Goal: Navigation & Orientation: Find specific page/section

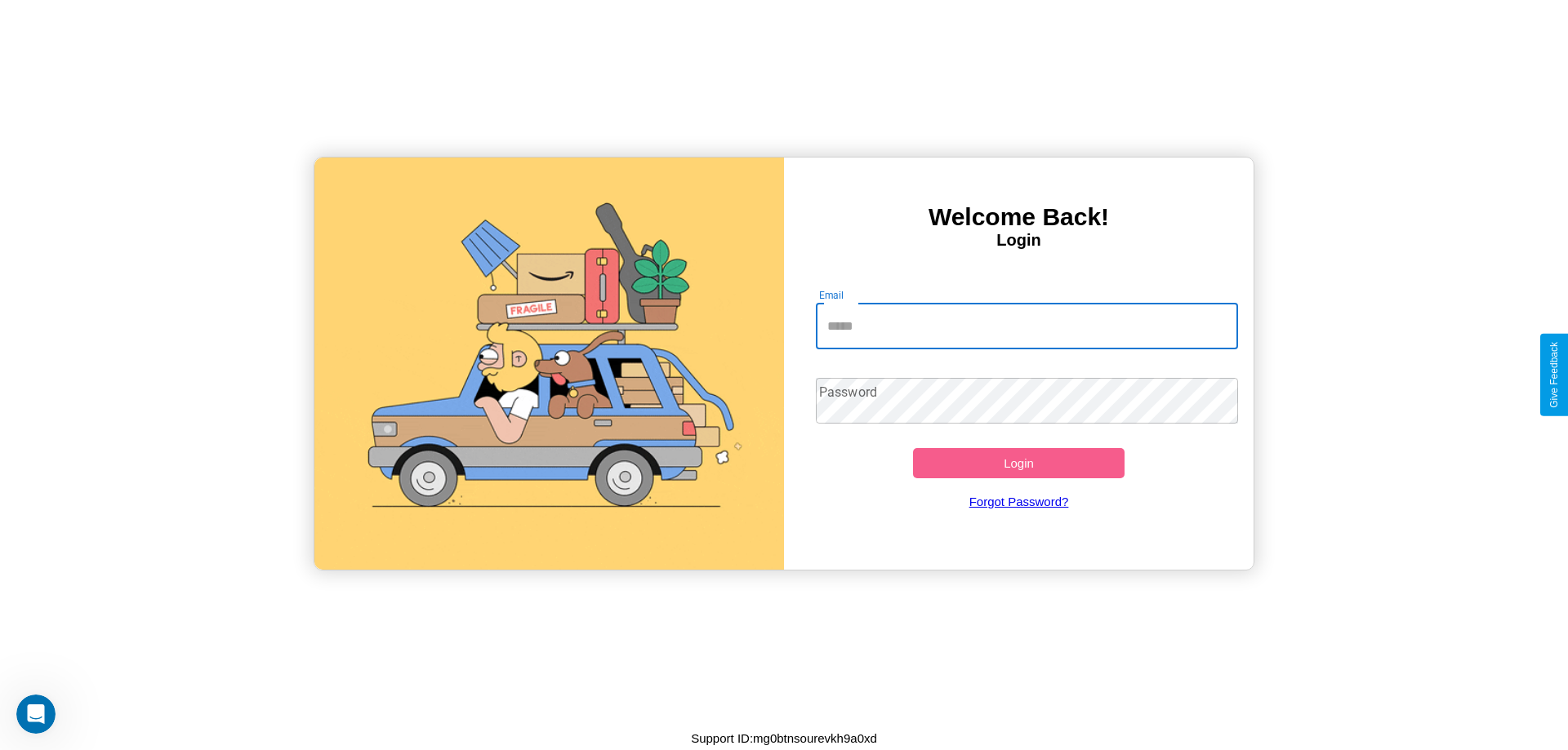
click at [1027, 326] on input "Email" at bounding box center [1028, 326] width 423 height 46
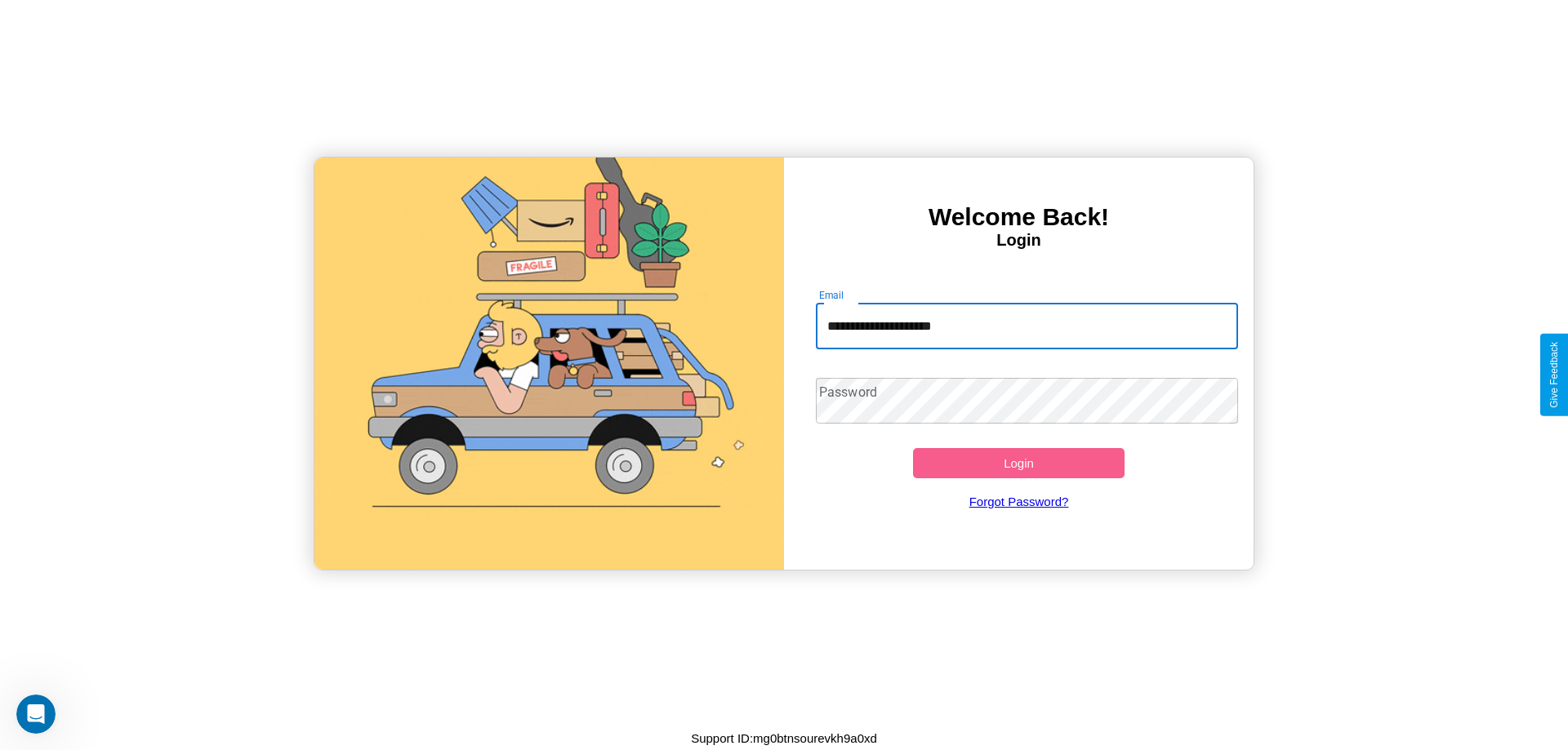
type input "**********"
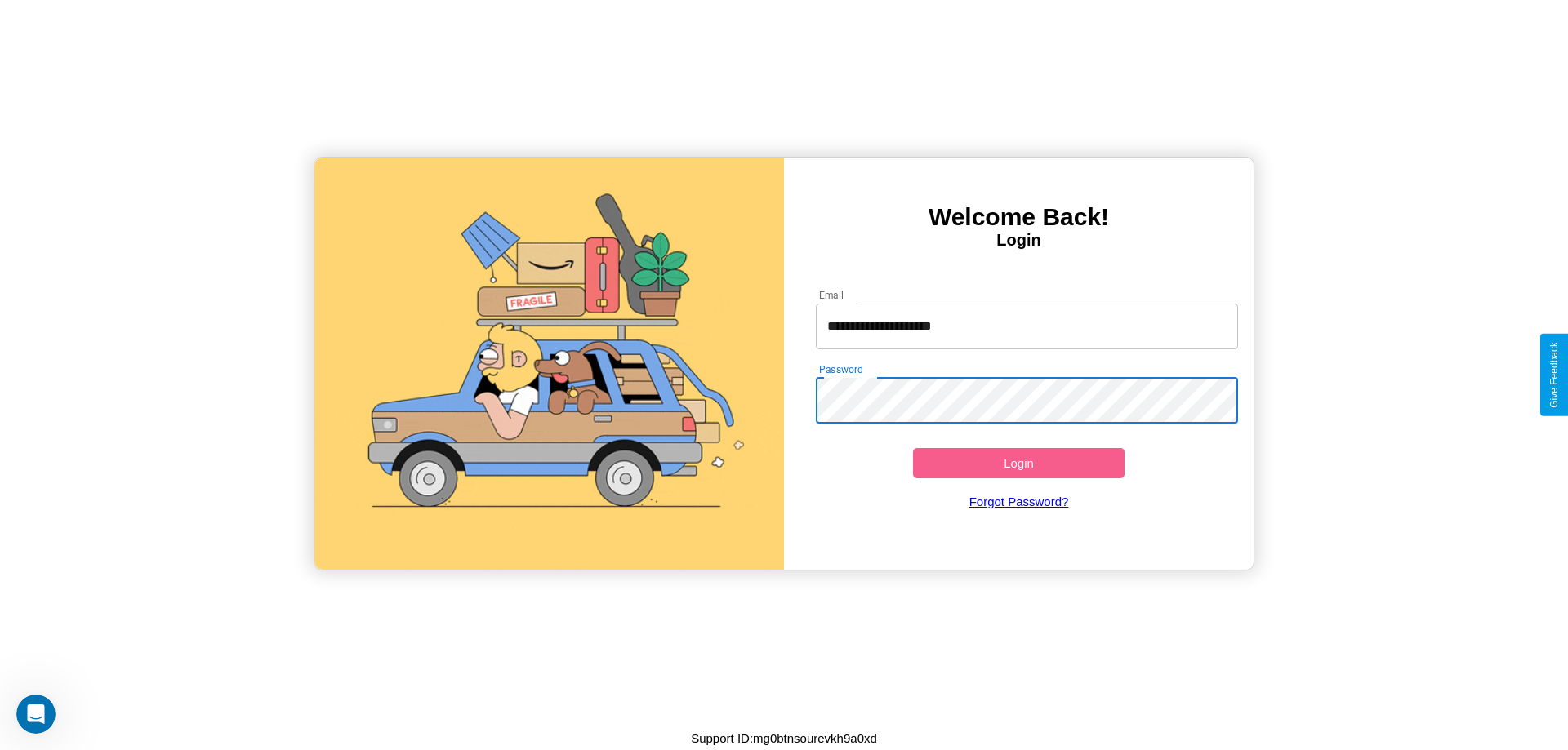
click at [1018, 463] on button "Login" at bounding box center [1018, 463] width 212 height 30
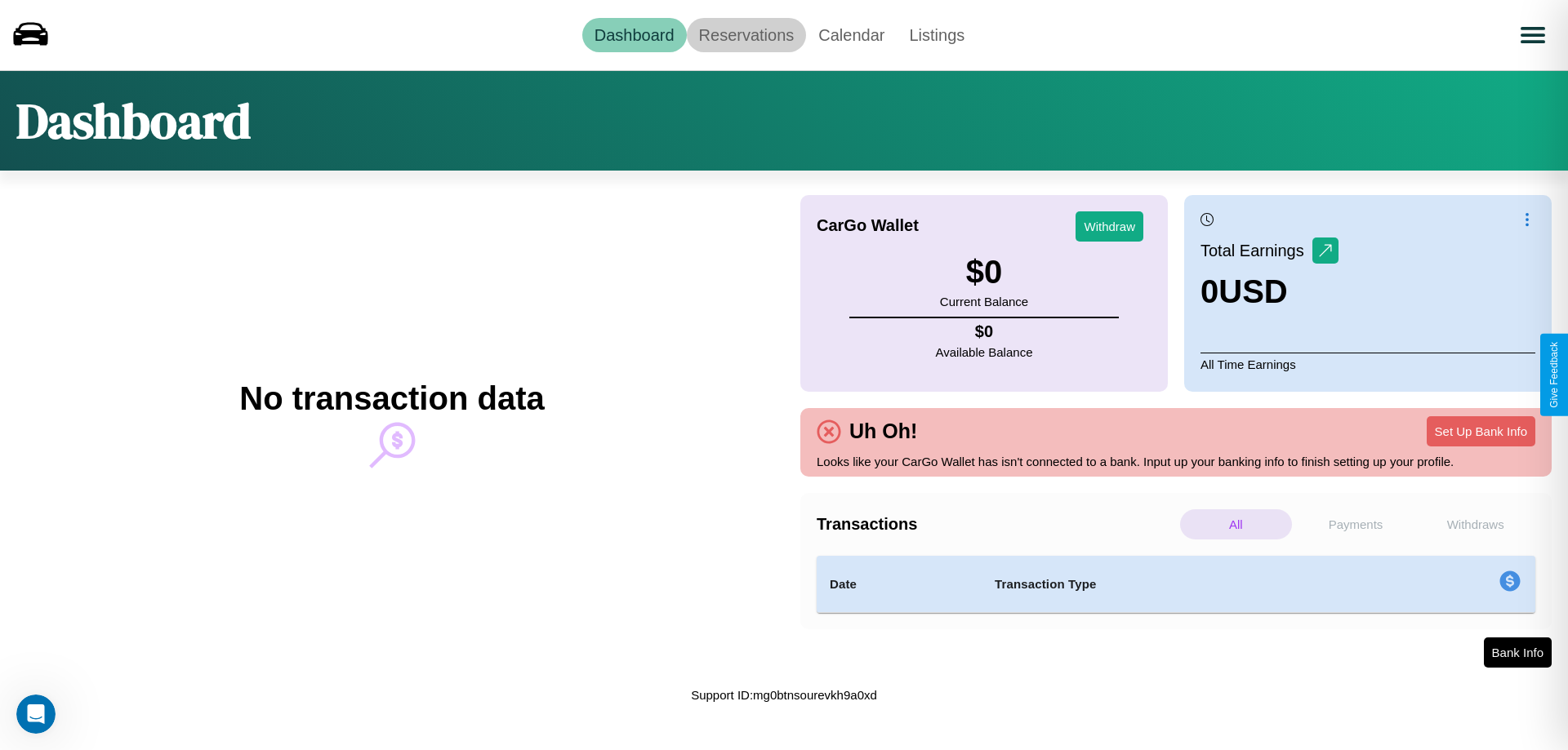
click at [745, 34] on link "Reservations" at bounding box center [746, 35] width 120 height 34
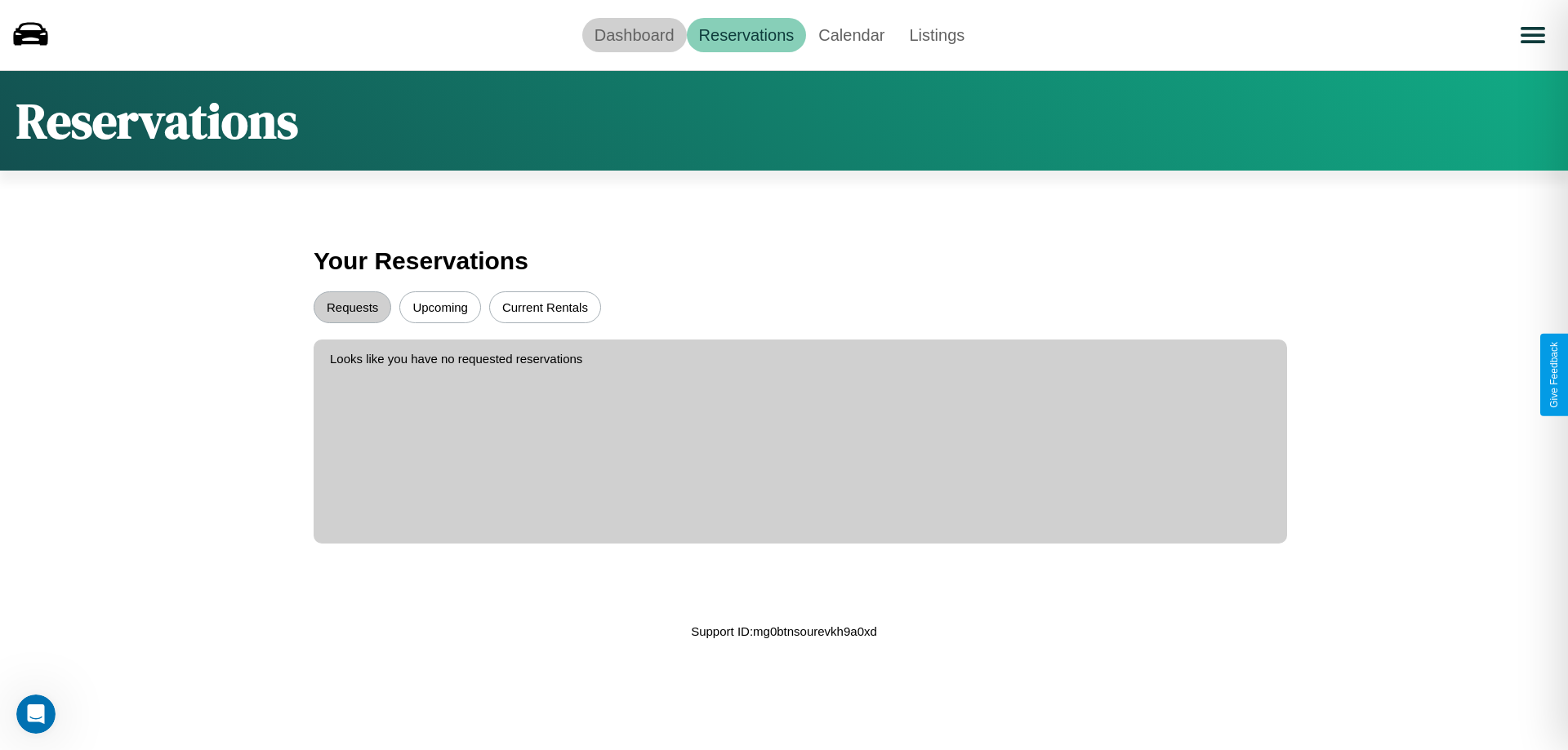
click at [634, 34] on link "Dashboard" at bounding box center [635, 35] width 105 height 34
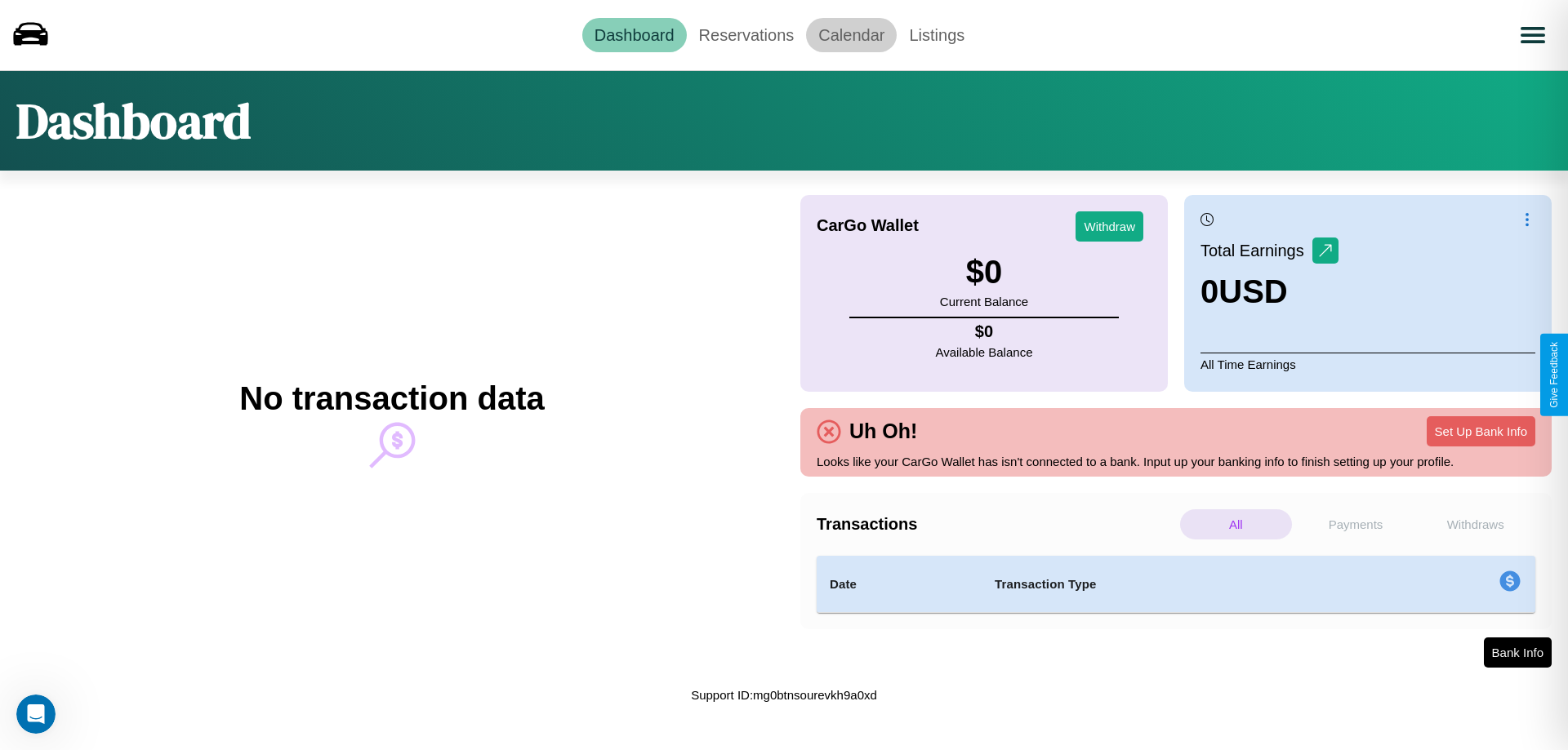
click at [851, 34] on link "Calendar" at bounding box center [851, 35] width 90 height 34
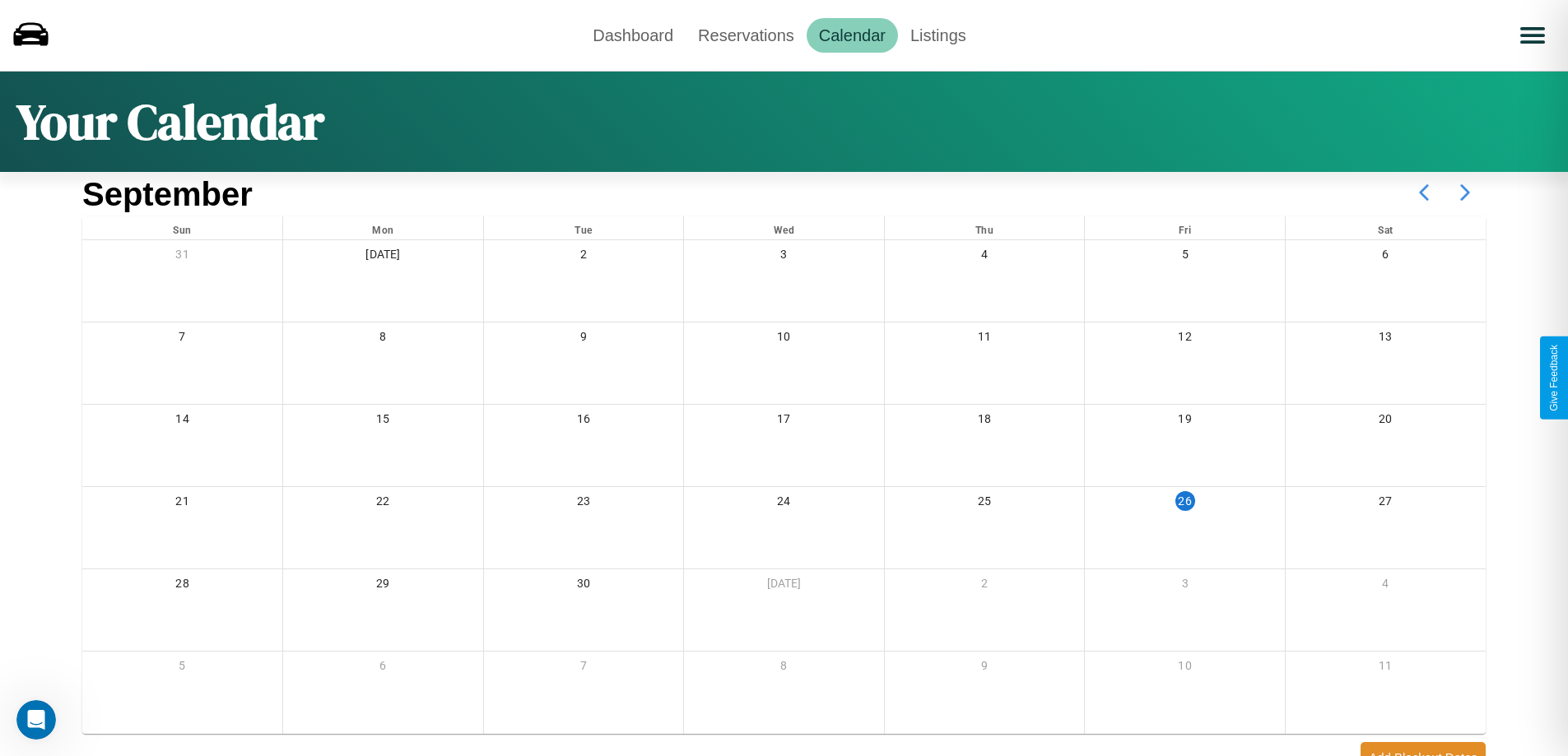
click at [1465, 192] on icon at bounding box center [1465, 192] width 41 height 41
